Goal: Transaction & Acquisition: Purchase product/service

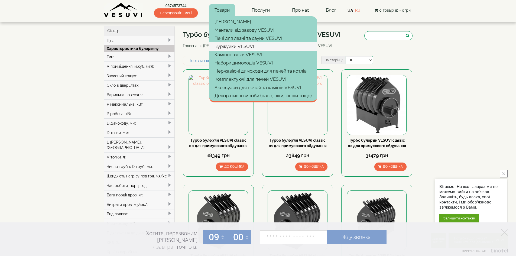
click at [236, 44] on link "Буржуйки VESUVI" at bounding box center [263, 46] width 108 height 8
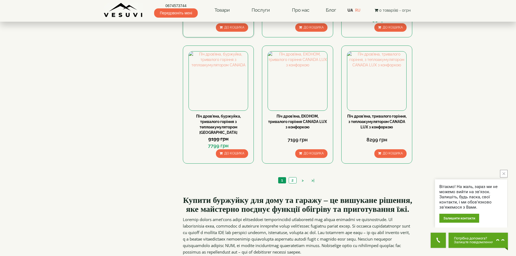
scroll to position [569, 0]
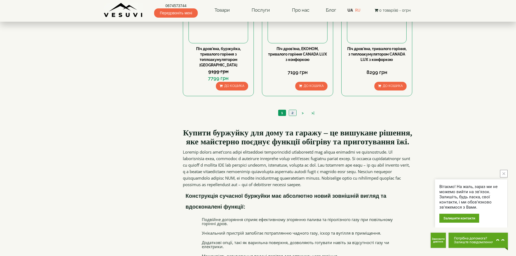
click at [290, 110] on link "2" at bounding box center [293, 113] width 8 height 6
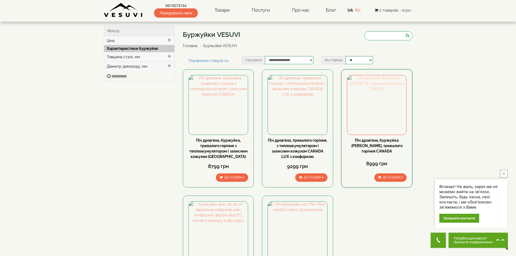
click at [390, 113] on img at bounding box center [376, 104] width 59 height 59
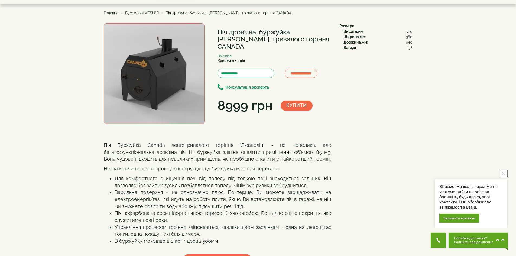
scroll to position [27, 0]
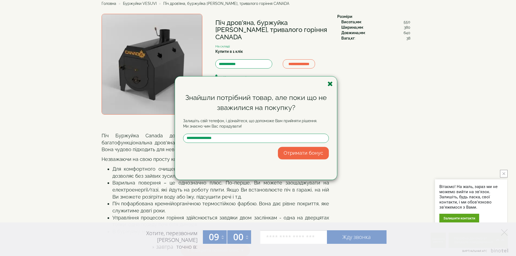
click at [329, 83] on icon "button" at bounding box center [329, 83] width 5 height 7
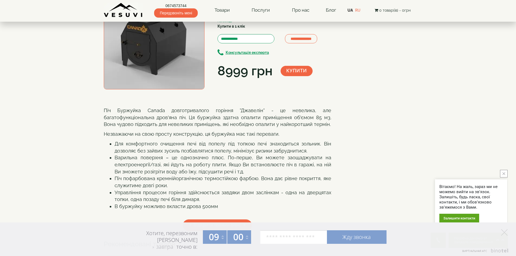
scroll to position [0, 0]
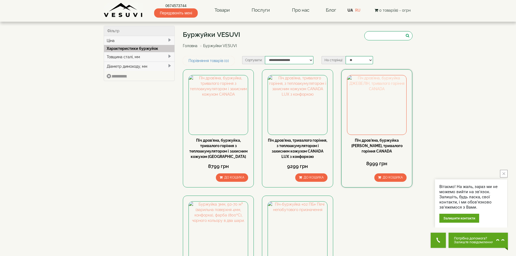
click at [366, 89] on img at bounding box center [376, 104] width 59 height 59
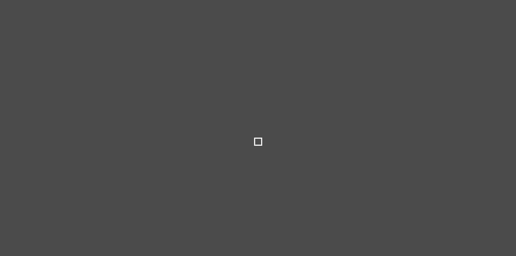
select select
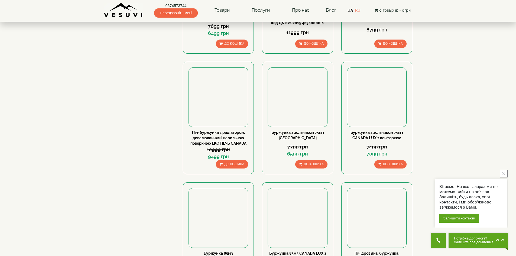
scroll to position [217, 0]
